Goal: Information Seeking & Learning: Check status

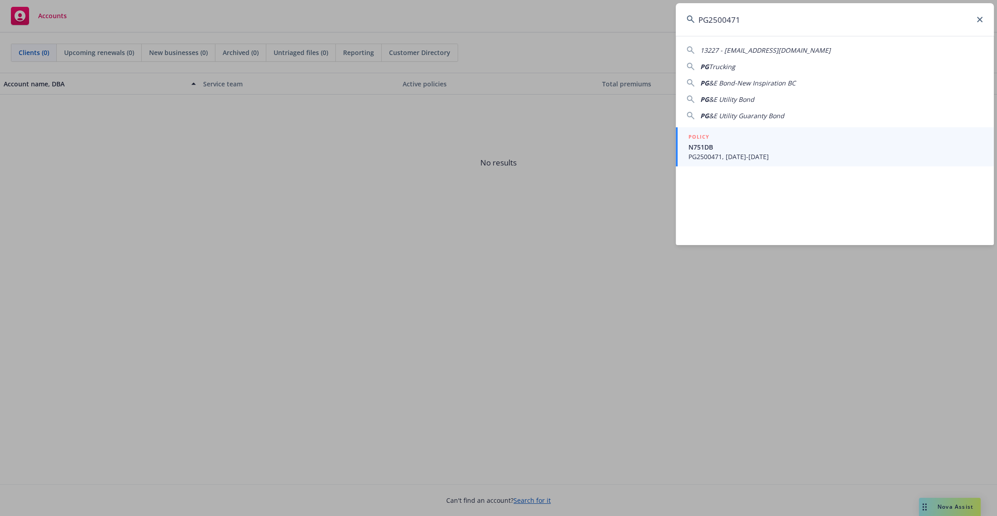
type input "PG2500471"
click at [761, 150] on span "N751DB" at bounding box center [836, 147] width 295 height 10
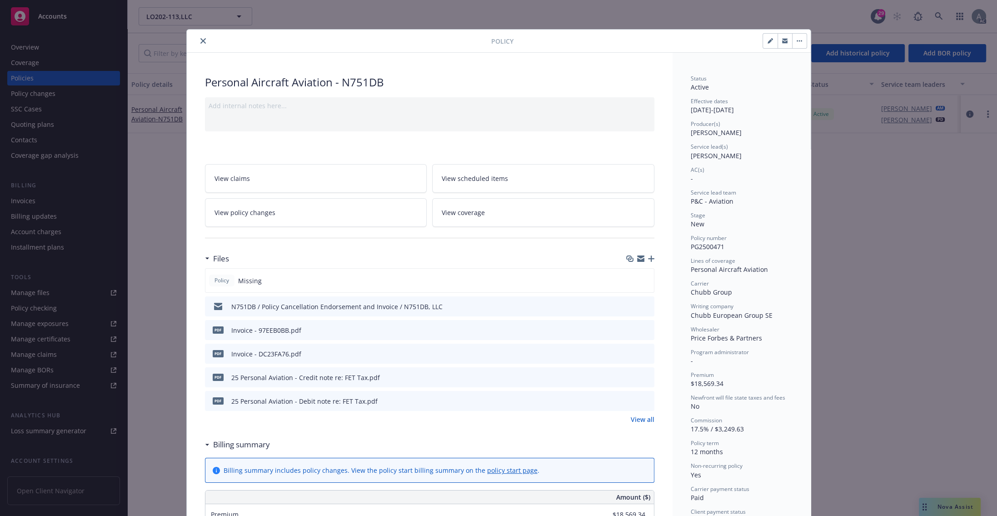
click at [259, 214] on span "View policy changes" at bounding box center [245, 213] width 61 height 10
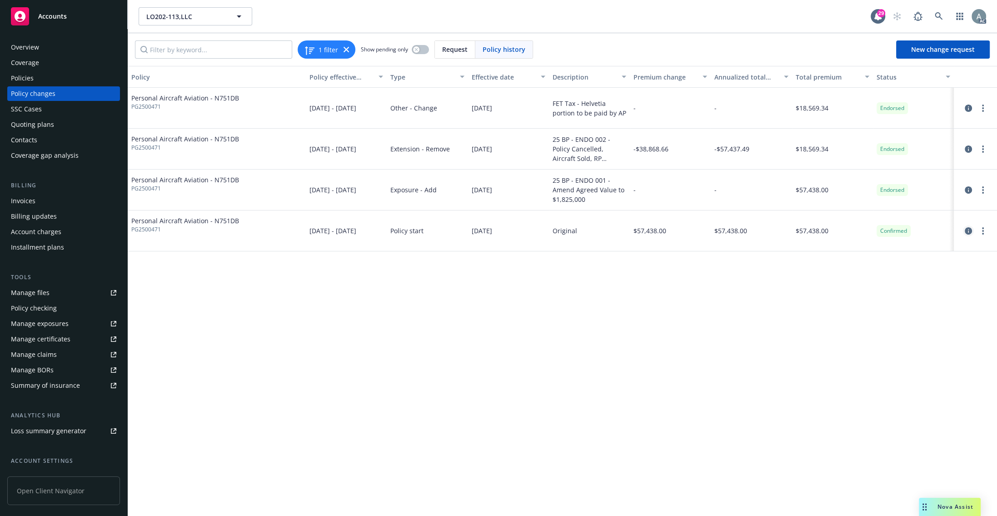
click at [970, 232] on icon "circleInformation" at bounding box center [968, 230] width 7 height 7
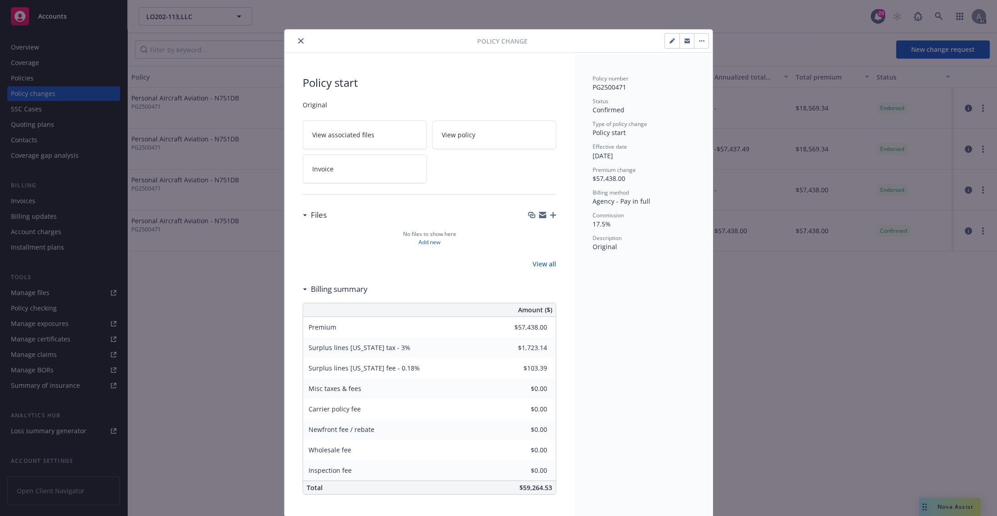
click at [298, 41] on icon "close" at bounding box center [300, 40] width 5 height 5
